Goal: Communication & Community: Answer question/provide support

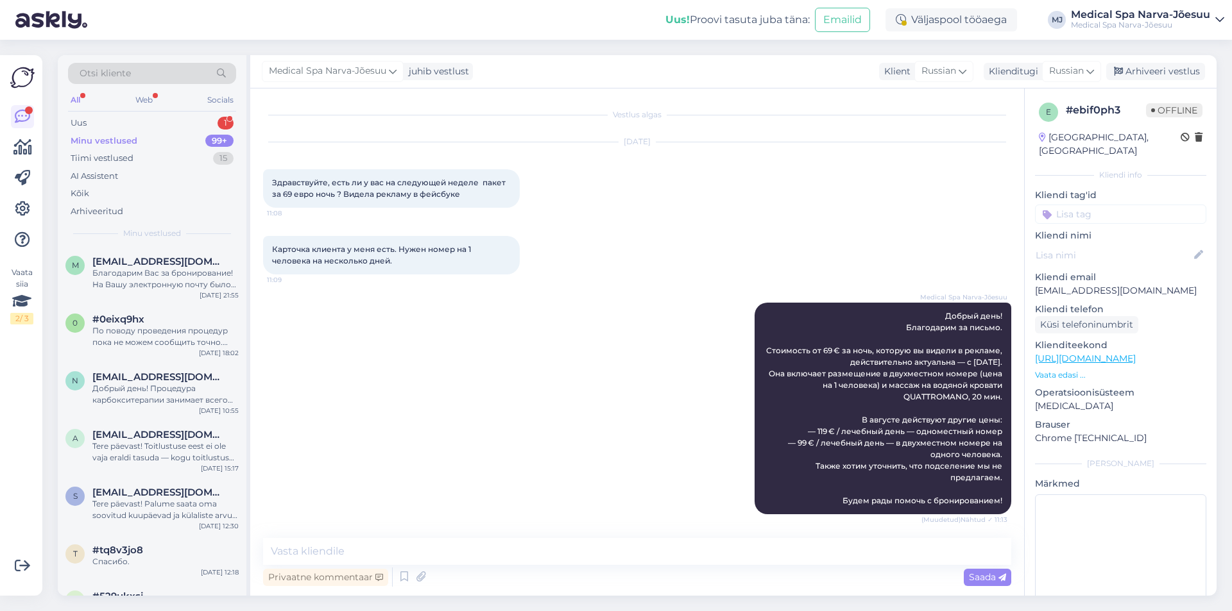
scroll to position [2565, 0]
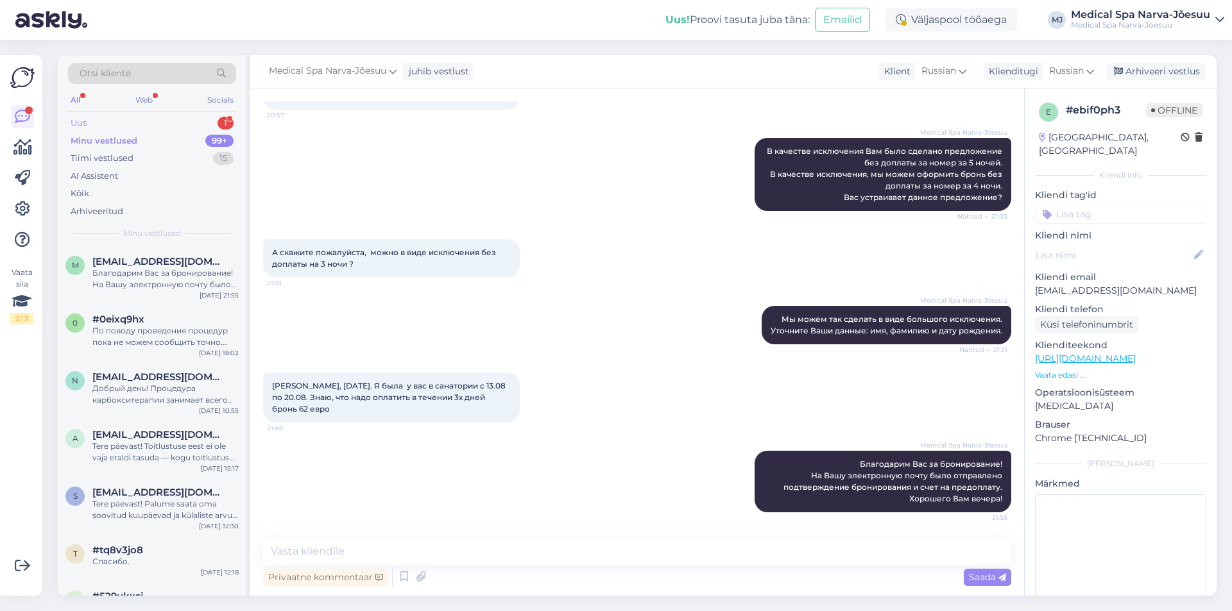
click at [114, 118] on div "Uus 1" at bounding box center [152, 123] width 168 height 18
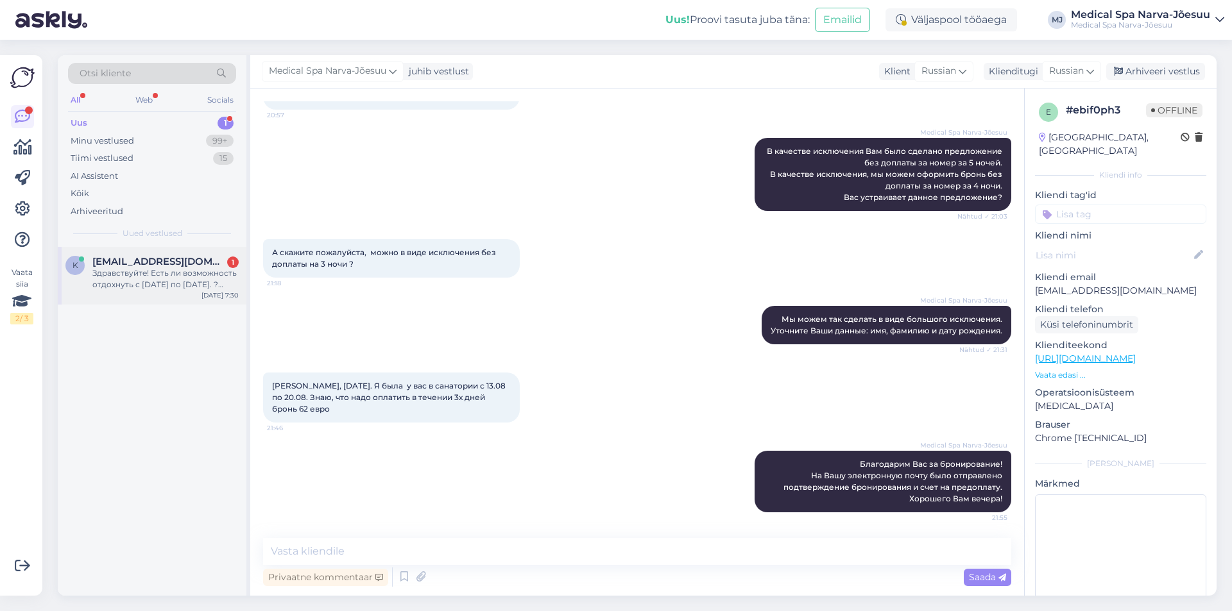
click at [142, 269] on div "Здравствуйте! Есть ли возможность отдохнуть с [DATE] по [DATE]. ? Можно и с пак…" at bounding box center [165, 279] width 146 height 23
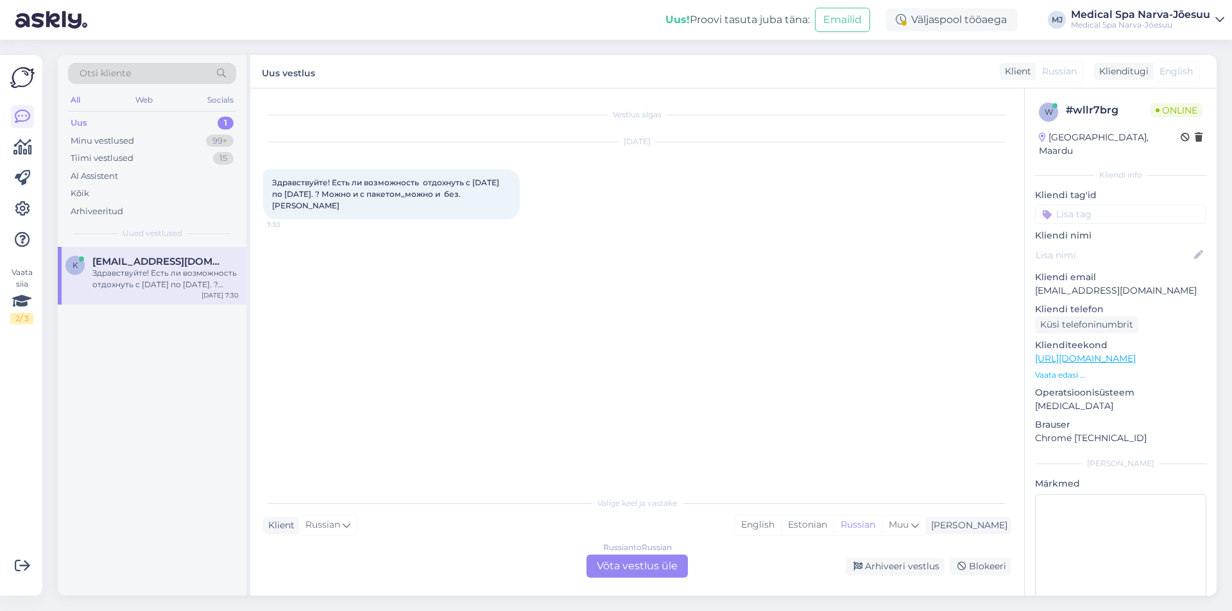
click at [439, 521] on div "Klient Russian Mina English Estonian Russian Muu" at bounding box center [637, 525] width 748 height 17
click at [380, 556] on div "Russian to Russian Võta vestlus üle Arhiveeri vestlus Blokeeri" at bounding box center [637, 566] width 748 height 23
click at [603, 566] on div "Russian to Russian Võta vestlus üle" at bounding box center [636, 566] width 101 height 23
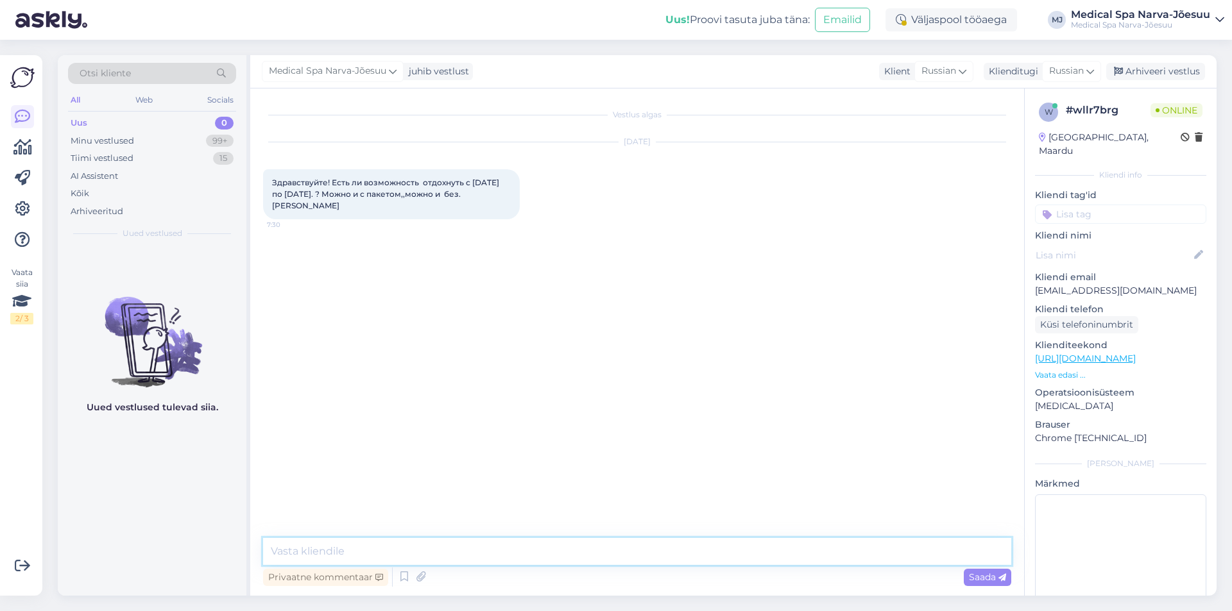
click at [402, 548] on textarea at bounding box center [637, 551] width 748 height 27
paste textarea "Доброе утро! Благодарим Вас за письмо! Уточните, пожалуйста, сколько желает зае…"
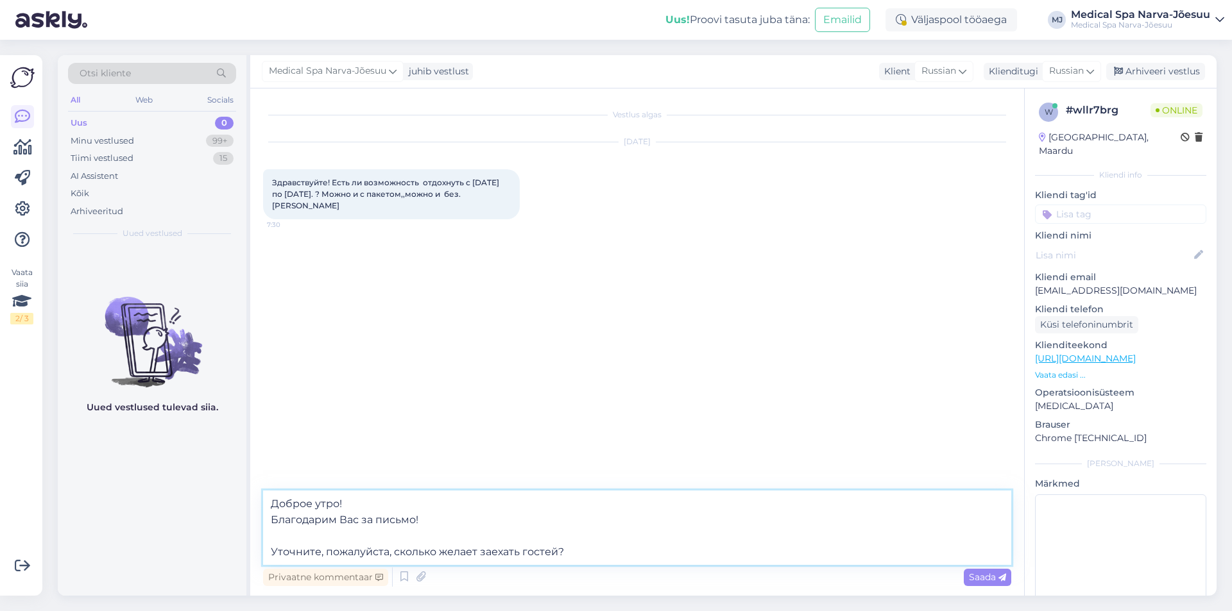
type textarea "Доброе утро! Благодарим Вас за письмо! Уточните, пожалуйста, сколько желает зае…"
drag, startPoint x: 593, startPoint y: 551, endPoint x: 268, endPoint y: 500, distance: 328.5
click at [268, 500] on textarea "Доброе утро! Благодарим Вас за письмо! Уточните, пожалуйста, сколько желает зае…" at bounding box center [637, 528] width 748 height 74
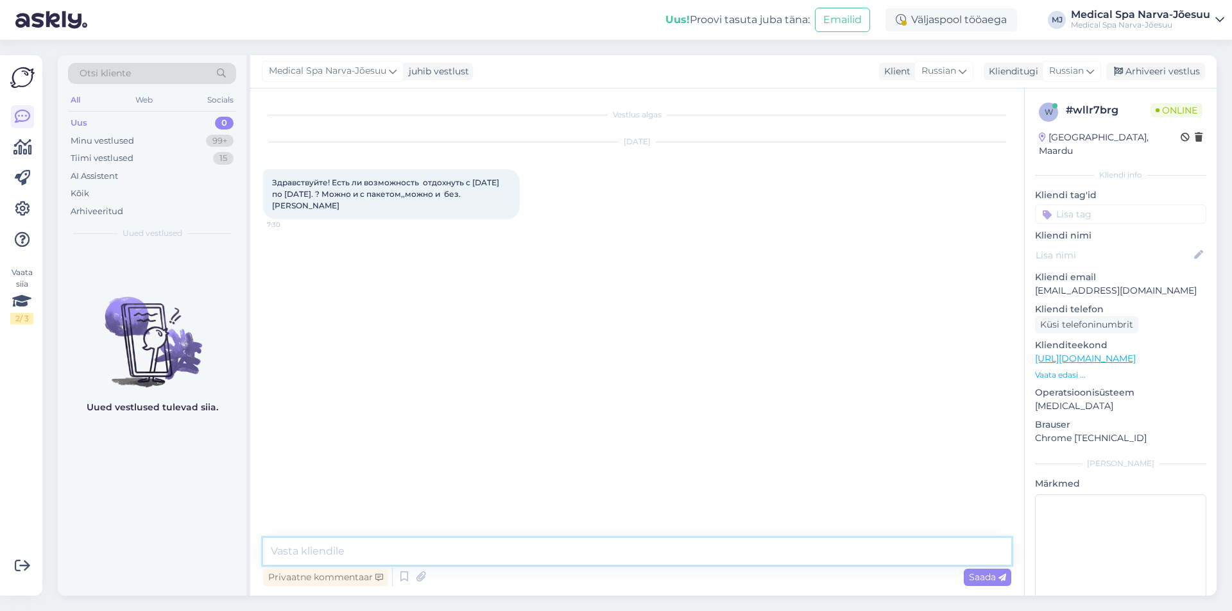
click at [331, 550] on textarea at bounding box center [637, 551] width 748 height 27
paste textarea "Доброе утро! Благодарим Вас за письмо! На данный период все стандартные номеры …"
type textarea "Доброе утро! Благодарим Вас за письмо! На данный период все стандартные номеры …"
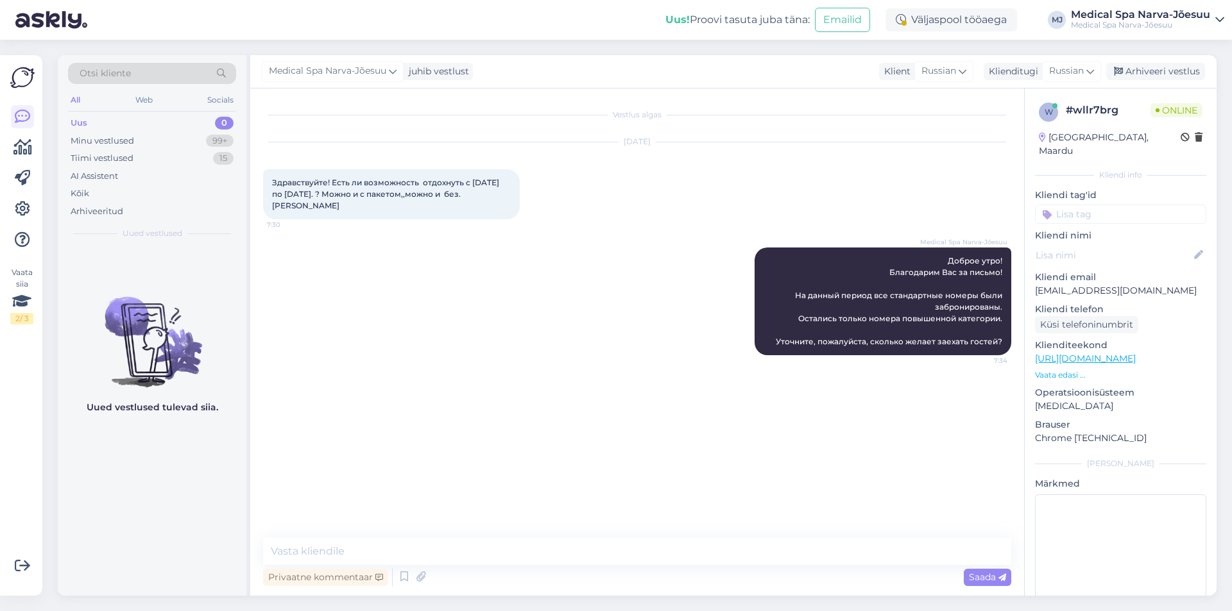
click at [440, 413] on div "Vestlus algas [DATE] Здравствуйте! Есть ли возможность отдохнуть с [DATE] по [D…" at bounding box center [643, 313] width 760 height 425
